Goal: Find specific page/section: Find specific page/section

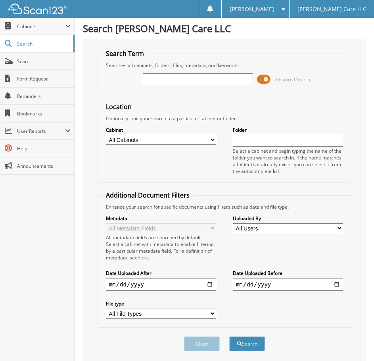
click at [218, 74] on input "text" at bounding box center [198, 79] width 110 height 12
type input "[PERSON_NAME]"
click at [229, 336] on button "Search" at bounding box center [247, 343] width 36 height 15
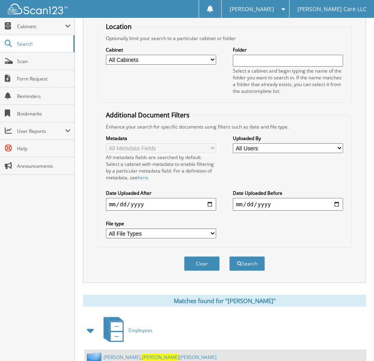
scroll to position [109, 0]
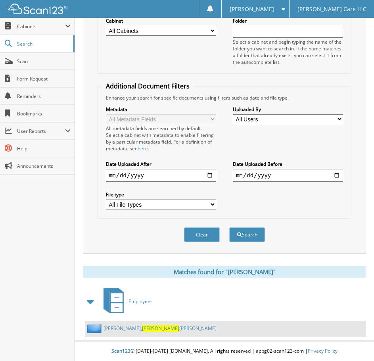
click at [125, 326] on link "Rosales Torres, Brenda Maribel" at bounding box center [160, 328] width 113 height 7
